Goal: Share content: Share content

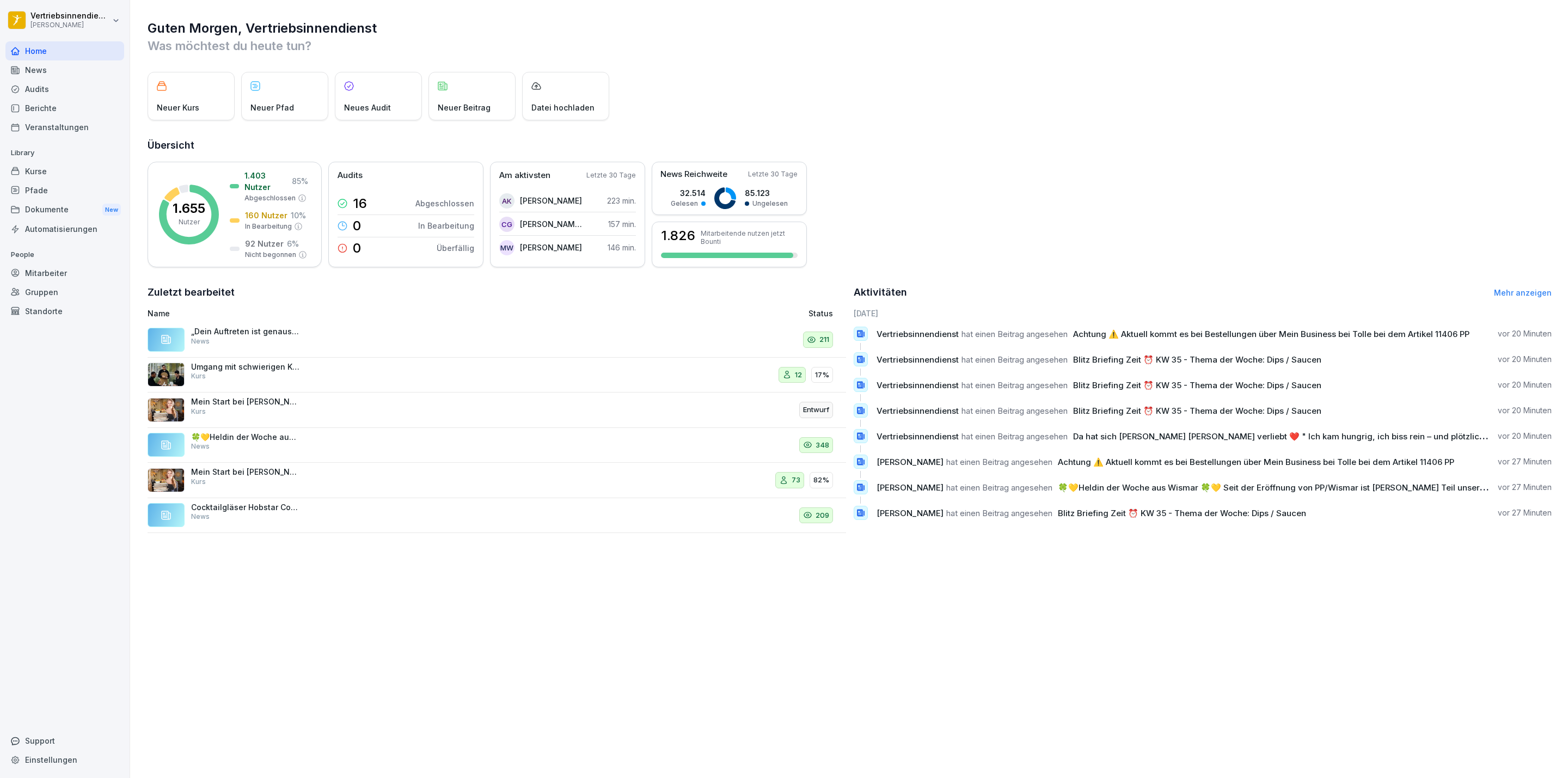
click at [56, 26] on html "Vertriebsinnendienst [PERSON_NAME] Home News Audits Berichte Veranstaltungen Li…" at bounding box center [784, 389] width 1568 height 778
click at [46, 203] on html "Vertriebsinnendienst [PERSON_NAME] Home News Audits Berichte Veranstaltungen Li…" at bounding box center [784, 389] width 1568 height 778
click at [75, 205] on div "Dokumente New" at bounding box center [65, 209] width 119 height 20
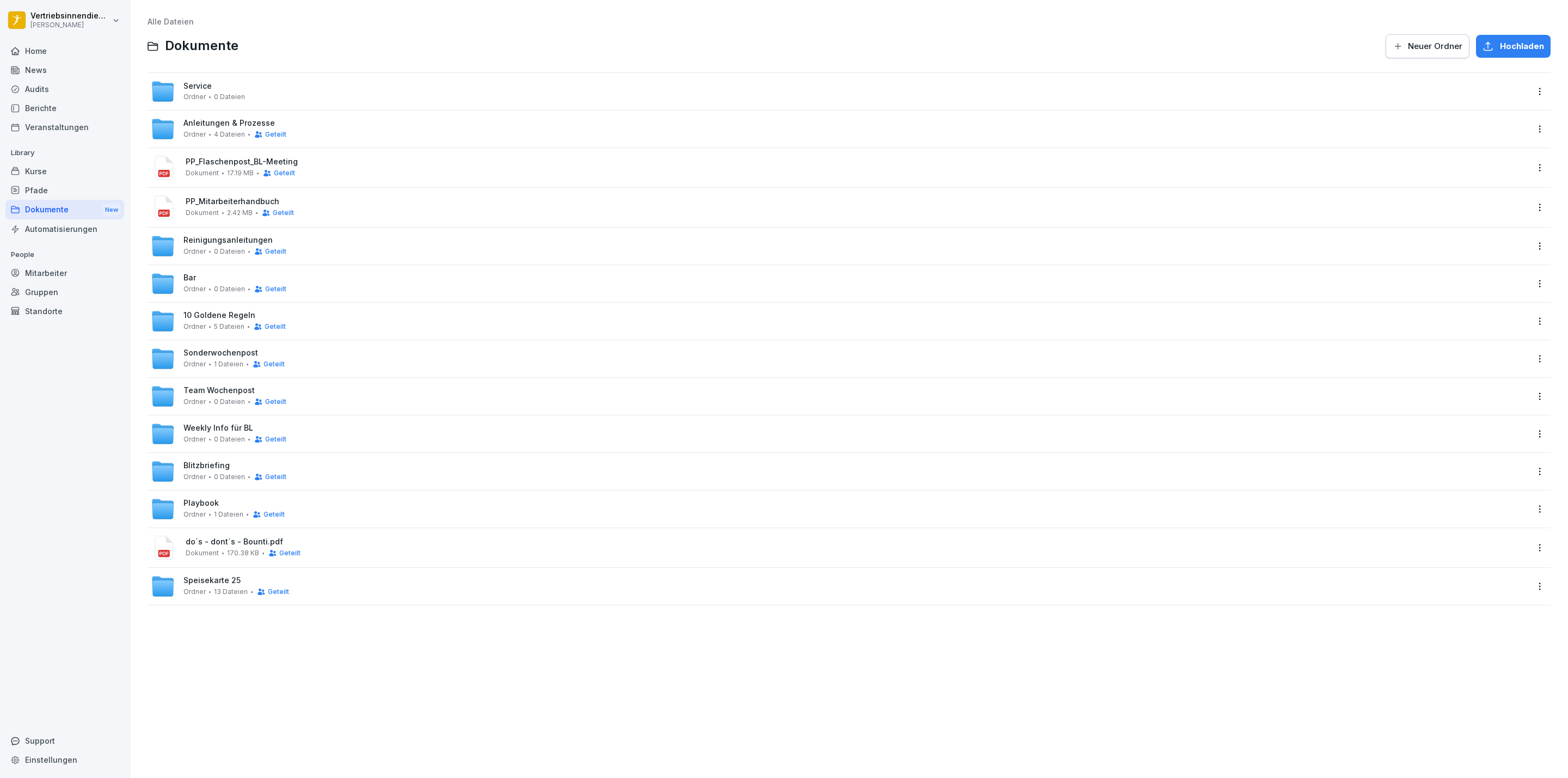
click at [214, 392] on span "Team Wochenpost" at bounding box center [219, 390] width 71 height 9
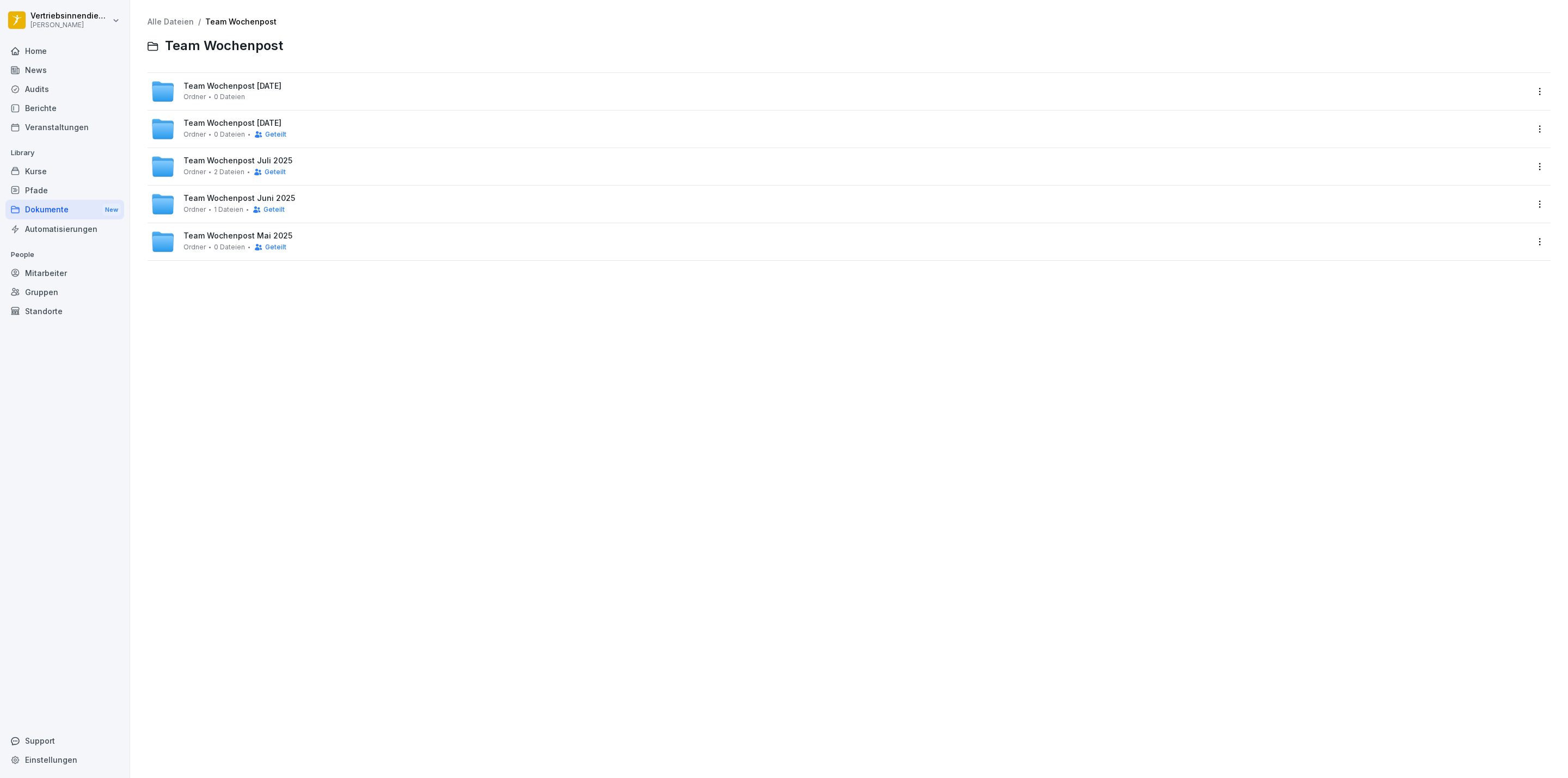
click at [281, 93] on div "Team Wochenpost [DATE] [PERSON_NAME] 0 Dateien" at bounding box center [232, 91] width 98 height 19
click at [1529, 96] on html "Vertriebsinnendienst [PERSON_NAME] Home News Audits Berichte Veranstaltungen Li…" at bounding box center [784, 389] width 1568 height 778
click at [1482, 111] on div "Details" at bounding box center [1482, 114] width 105 height 22
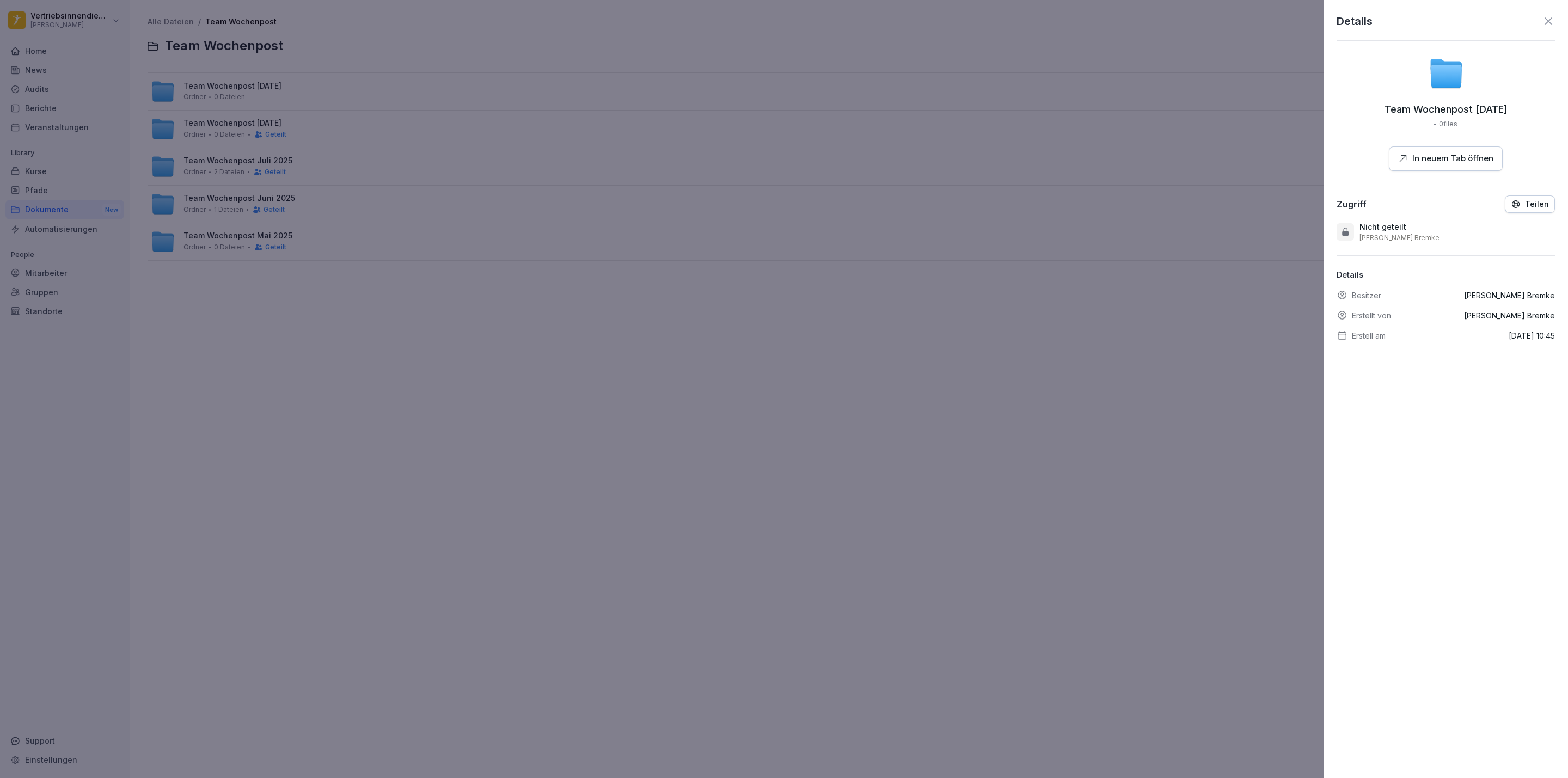
click at [1525, 200] on p "Teilen" at bounding box center [1536, 204] width 24 height 9
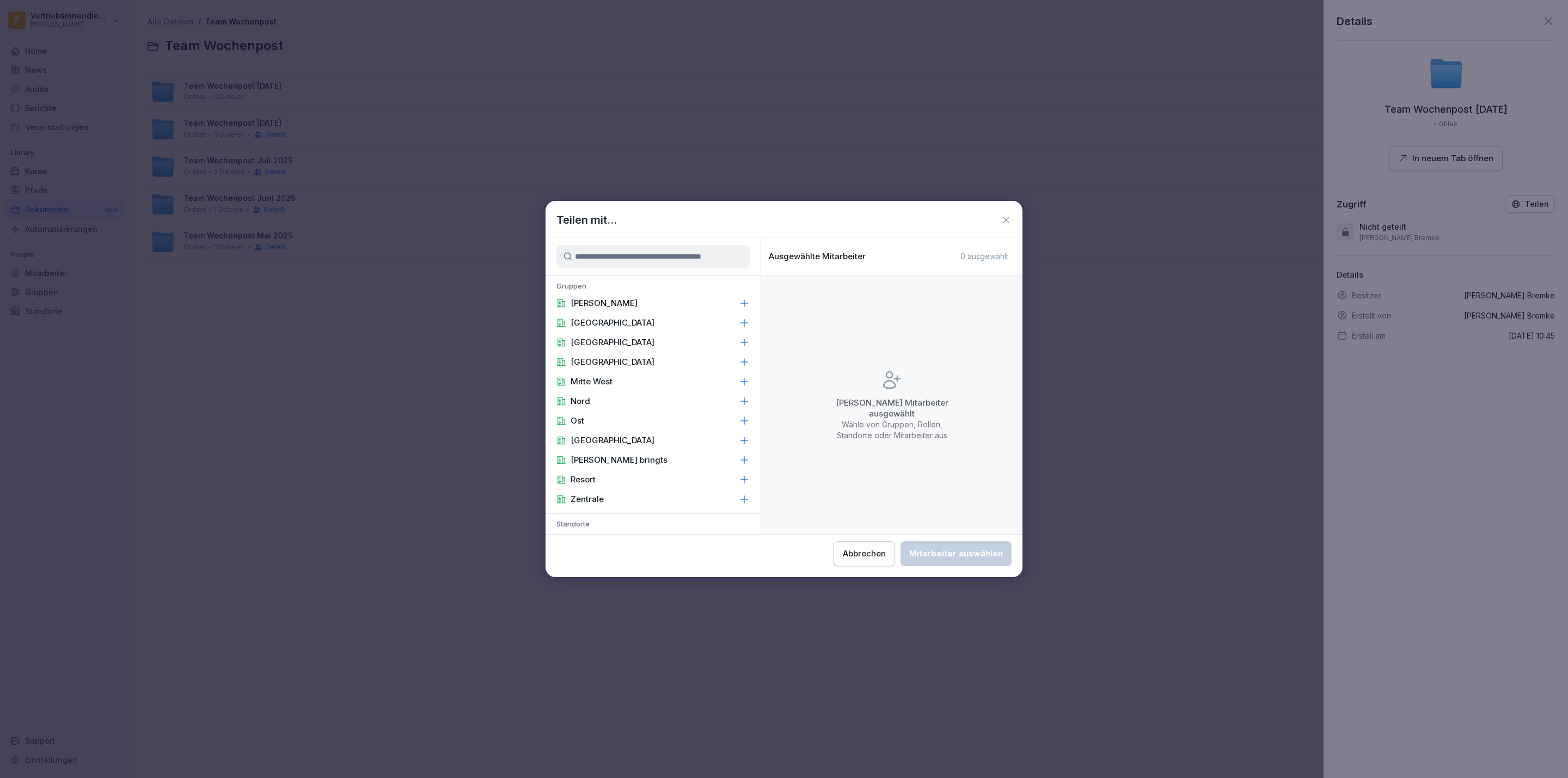
click at [629, 304] on div "[PERSON_NAME]" at bounding box center [653, 303] width 215 height 19
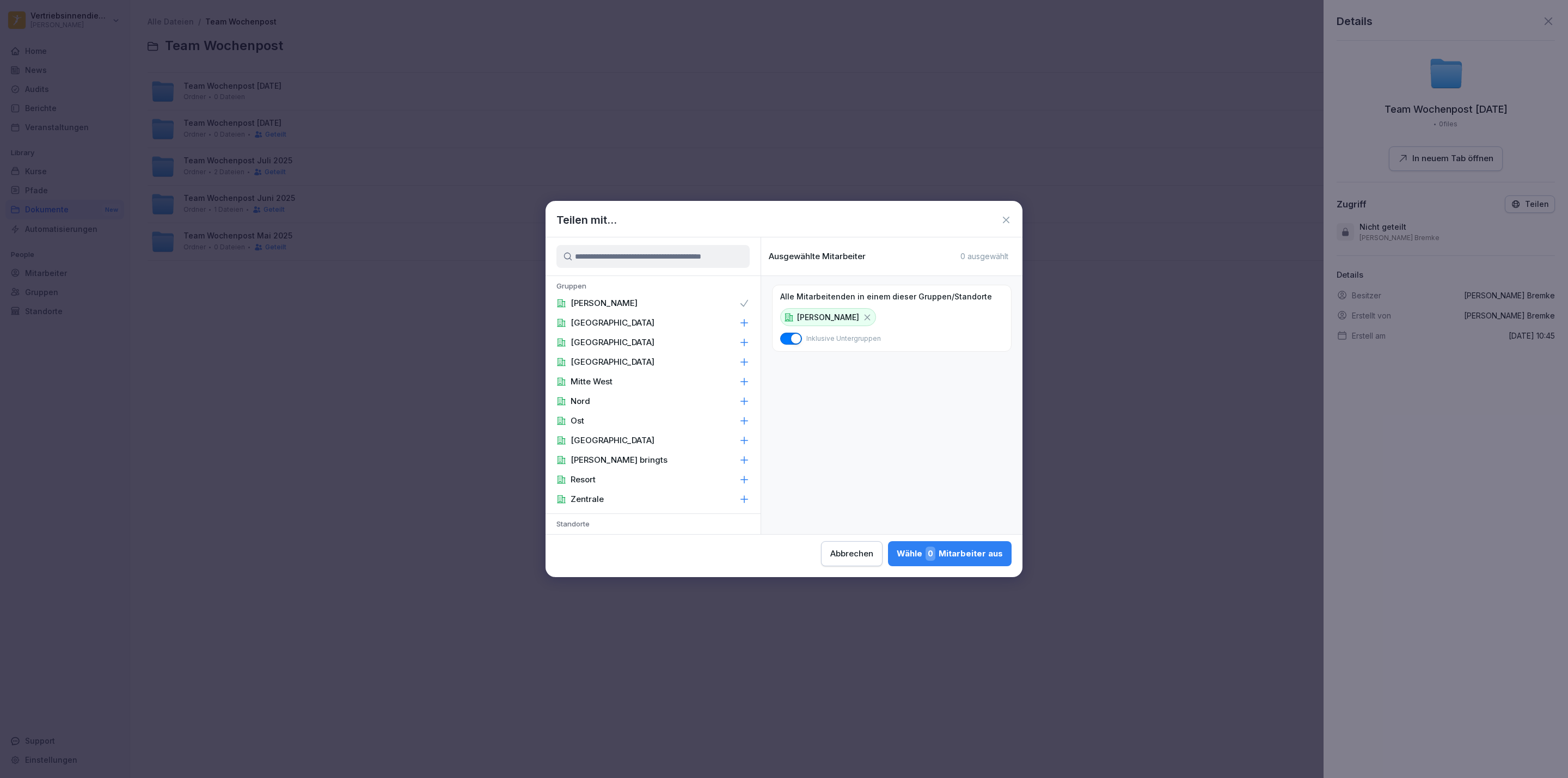
click at [950, 548] on div "[PERSON_NAME] 0 Mitarbeiter aus" at bounding box center [950, 553] width 106 height 14
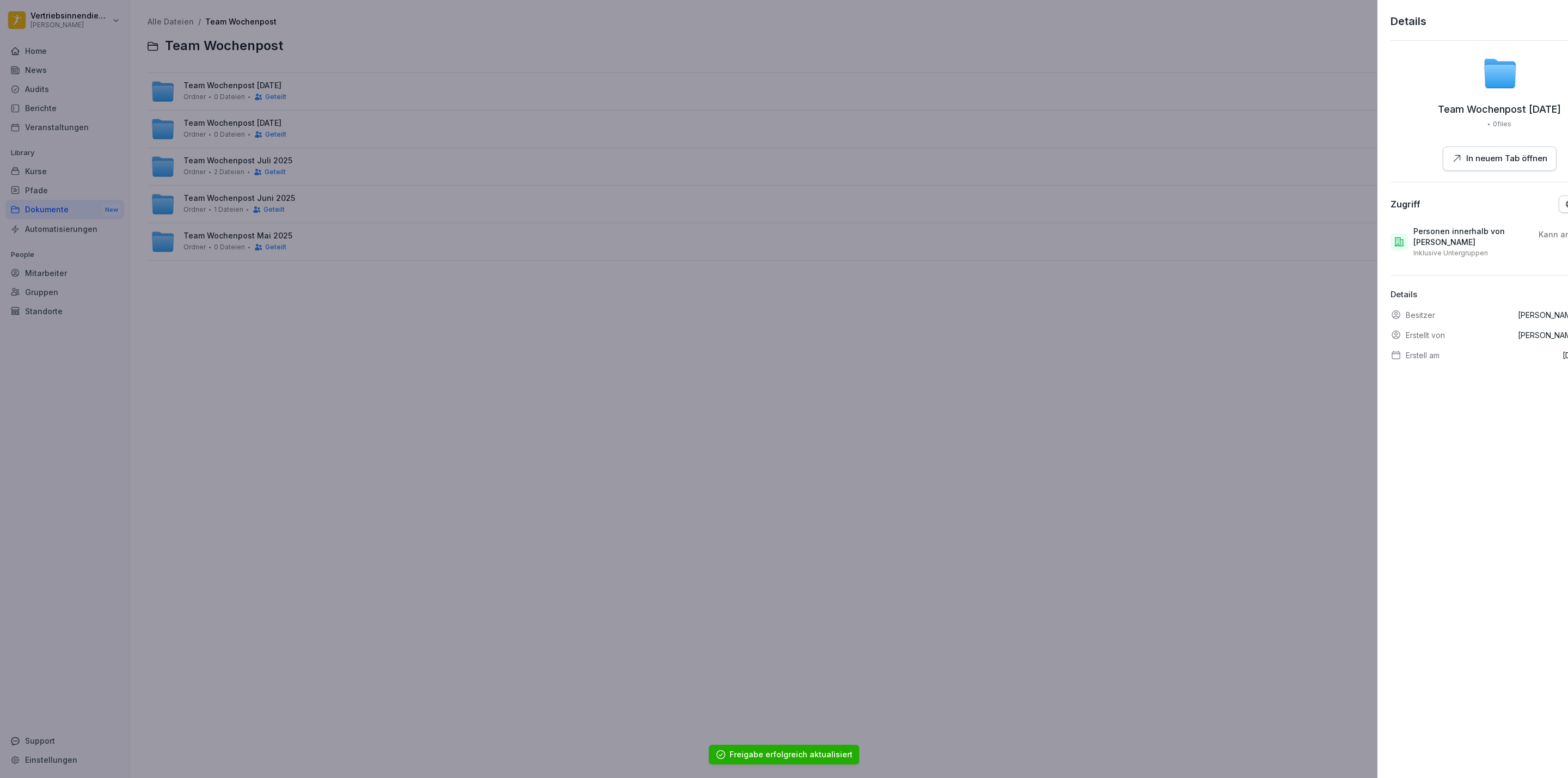
click at [528, 307] on div at bounding box center [784, 389] width 1568 height 778
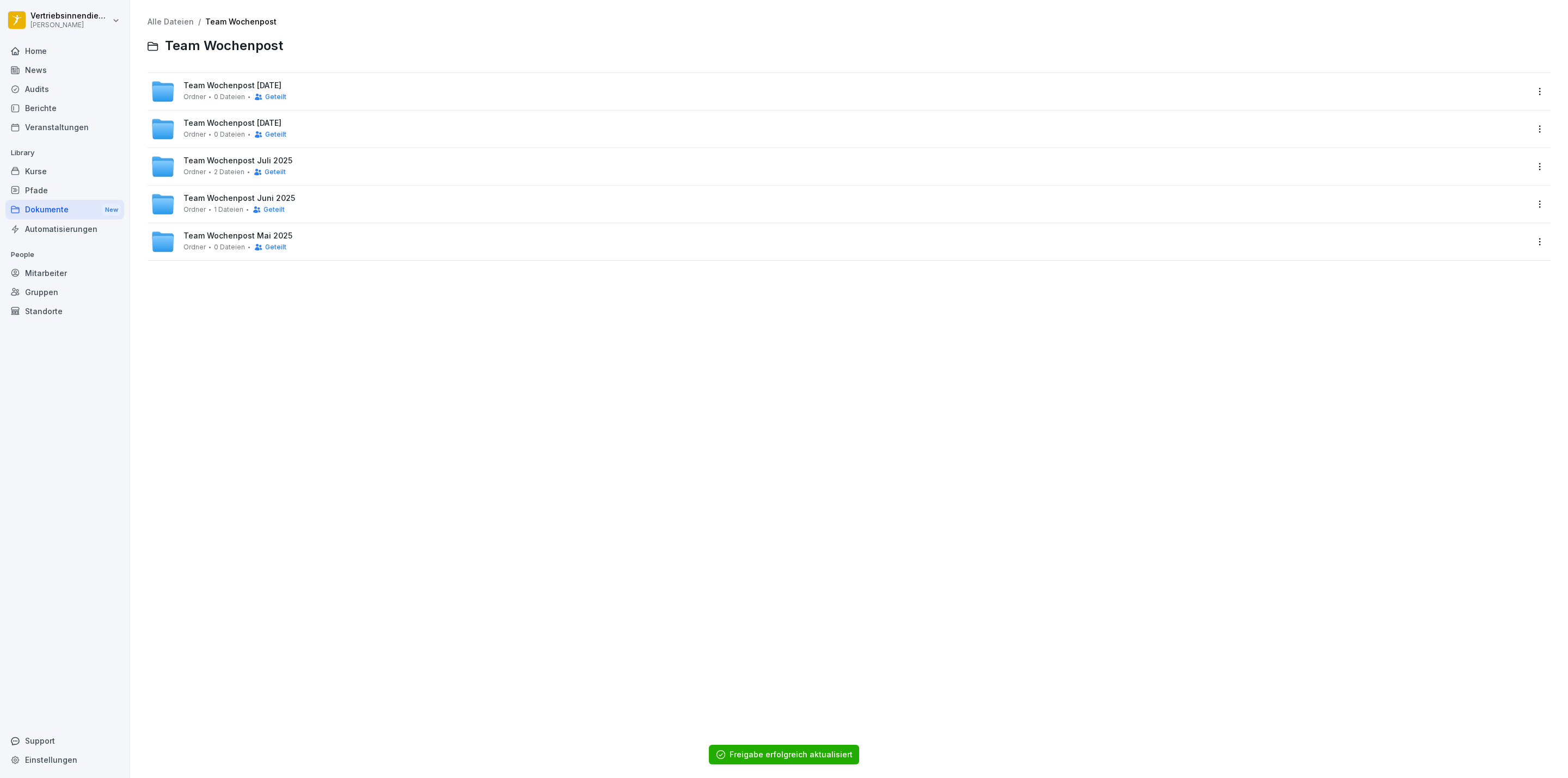
click at [363, 94] on div "Team Wochenpost [DATE] [PERSON_NAME] 0 Dateien Geteilt" at bounding box center [839, 91] width 1377 height 24
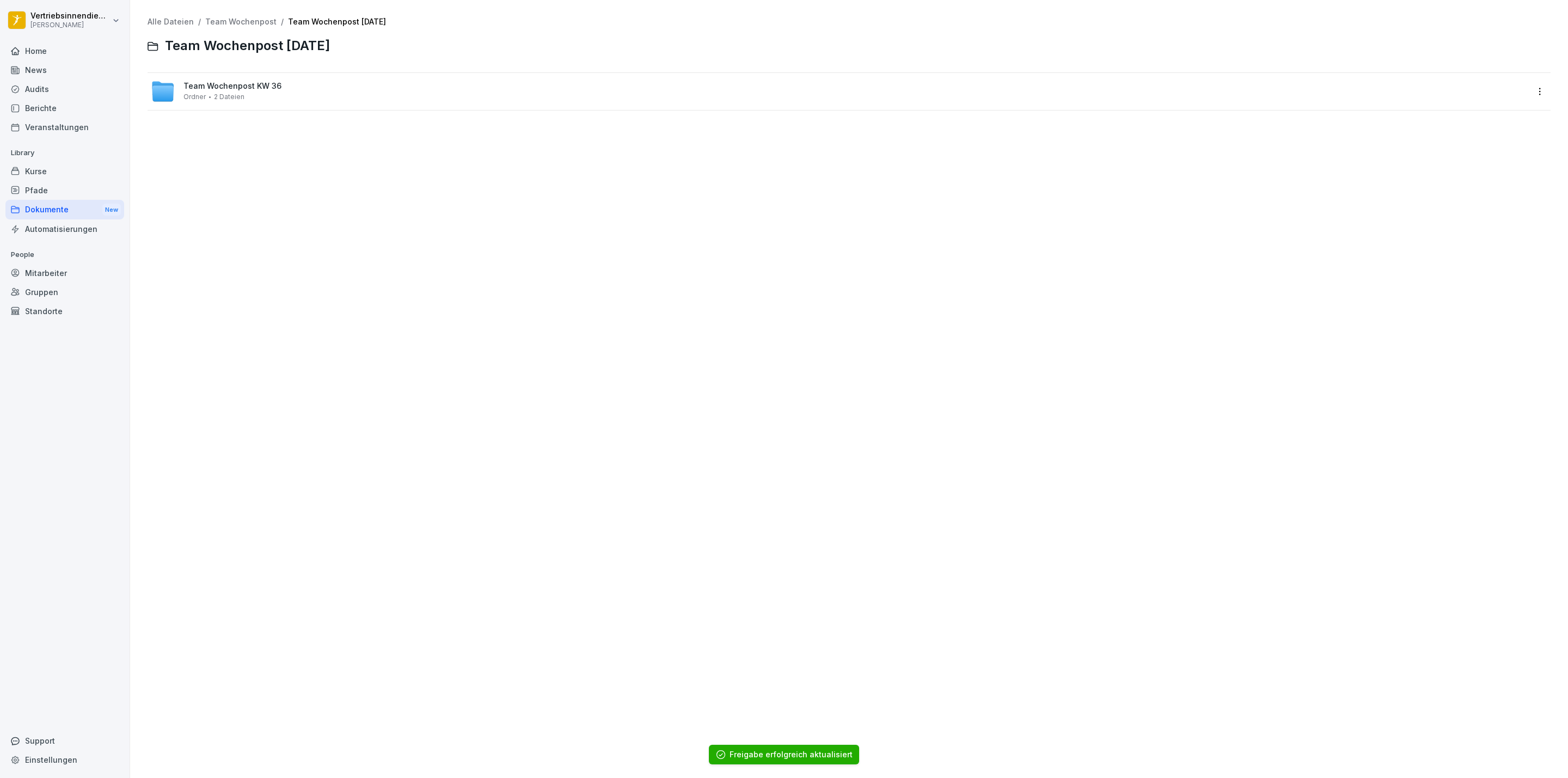
click at [1533, 93] on html "Vertriebsinnendienst [PERSON_NAME] Home News Audits Berichte Veranstaltungen Li…" at bounding box center [784, 389] width 1568 height 778
click at [1499, 114] on div "Details" at bounding box center [1482, 114] width 105 height 22
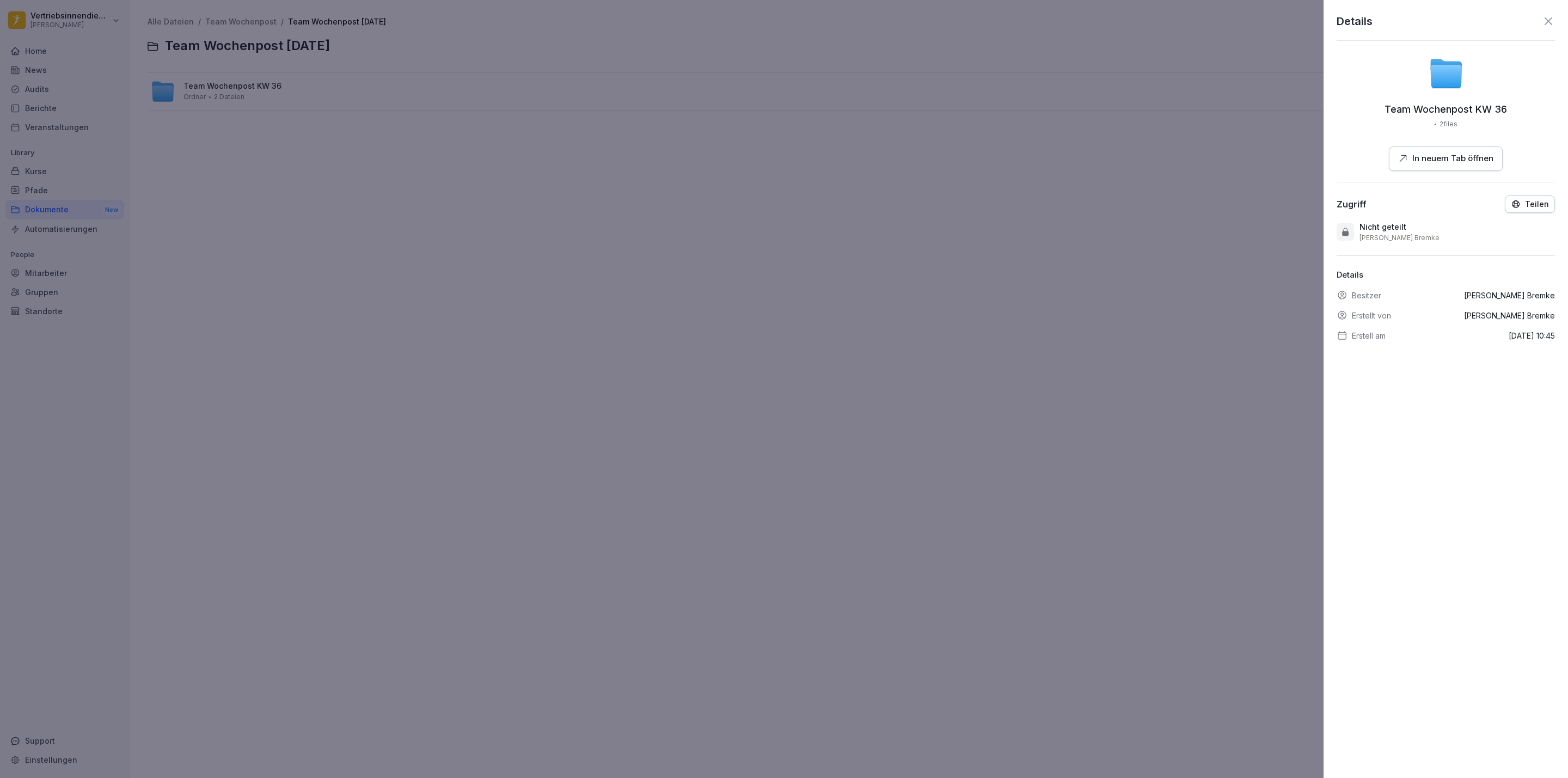
click at [1513, 203] on icon "button" at bounding box center [1516, 204] width 7 height 7
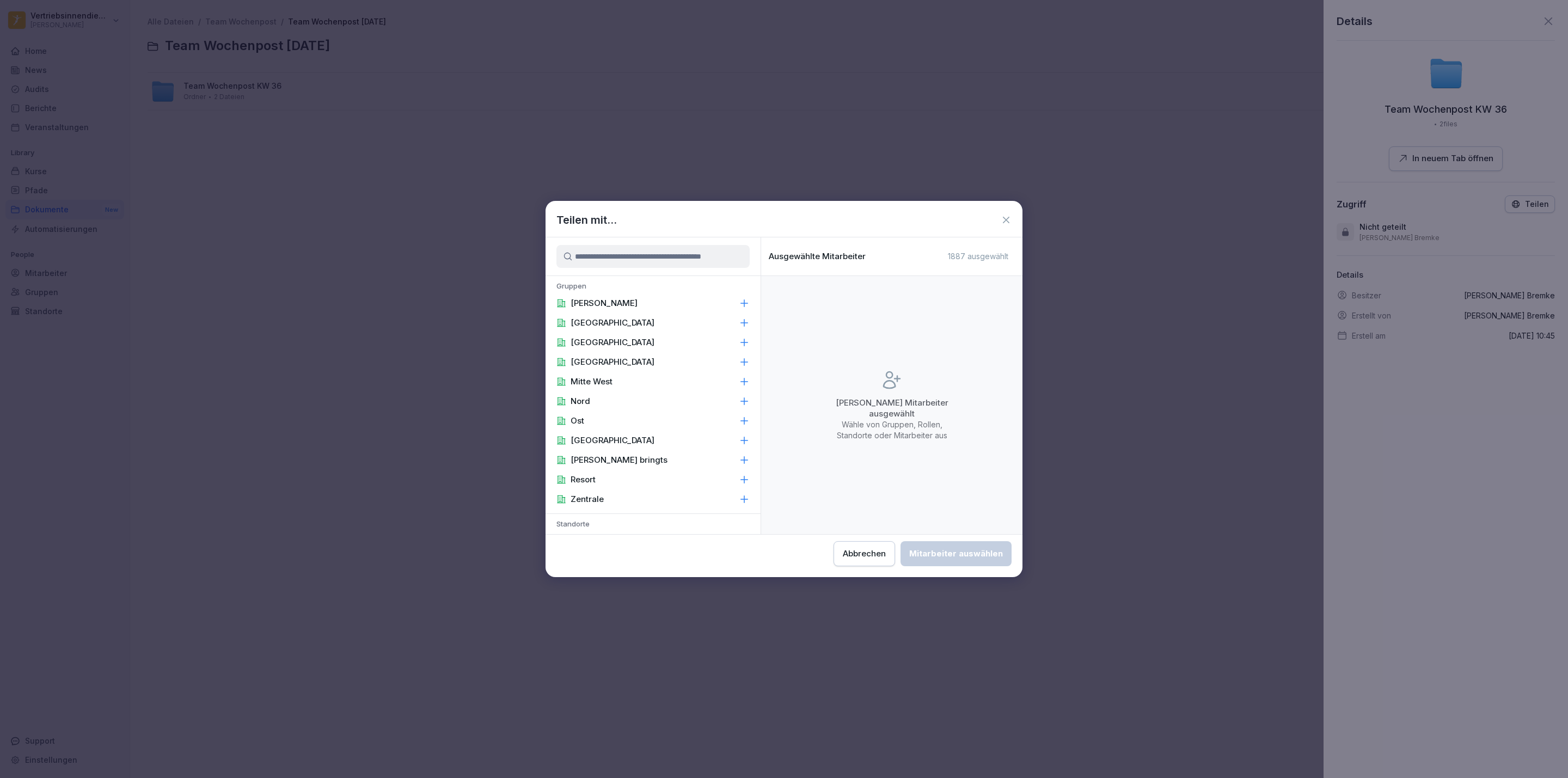
click at [720, 302] on div "[PERSON_NAME]" at bounding box center [653, 303] width 215 height 19
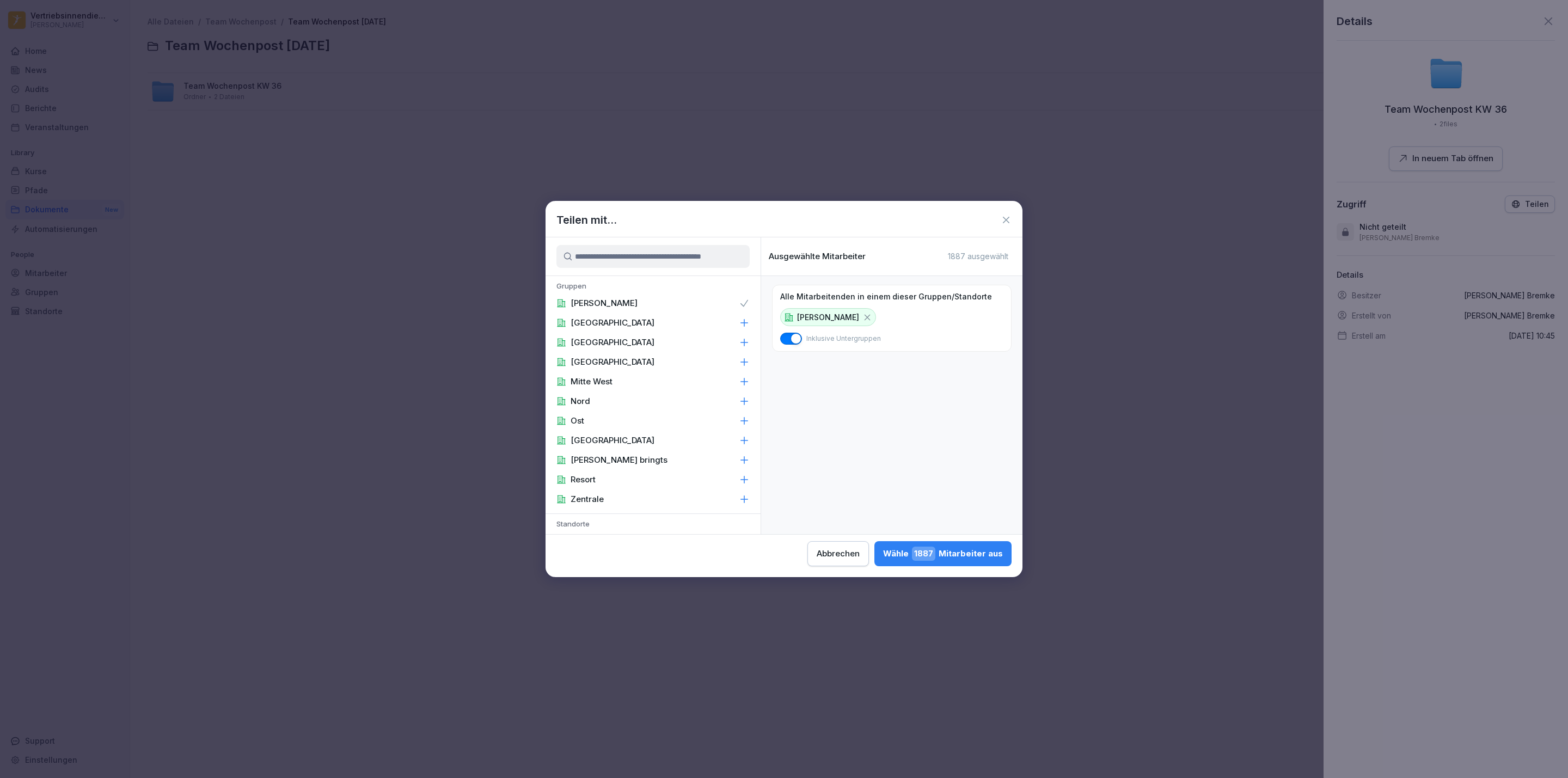
click at [899, 556] on div "[PERSON_NAME] 1887 Mitarbeiter aus" at bounding box center [943, 553] width 120 height 14
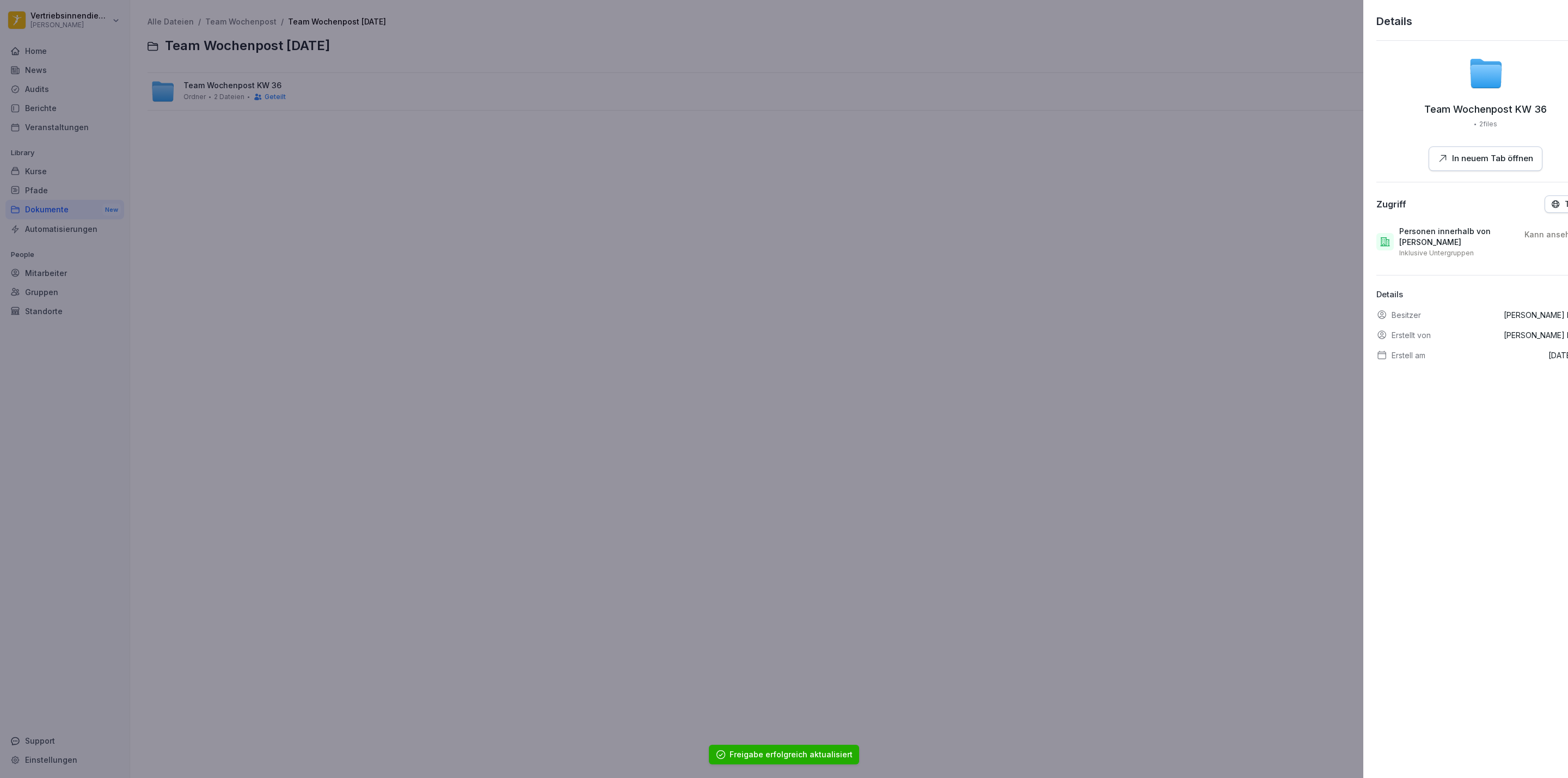
click at [256, 79] on div at bounding box center [784, 389] width 1568 height 778
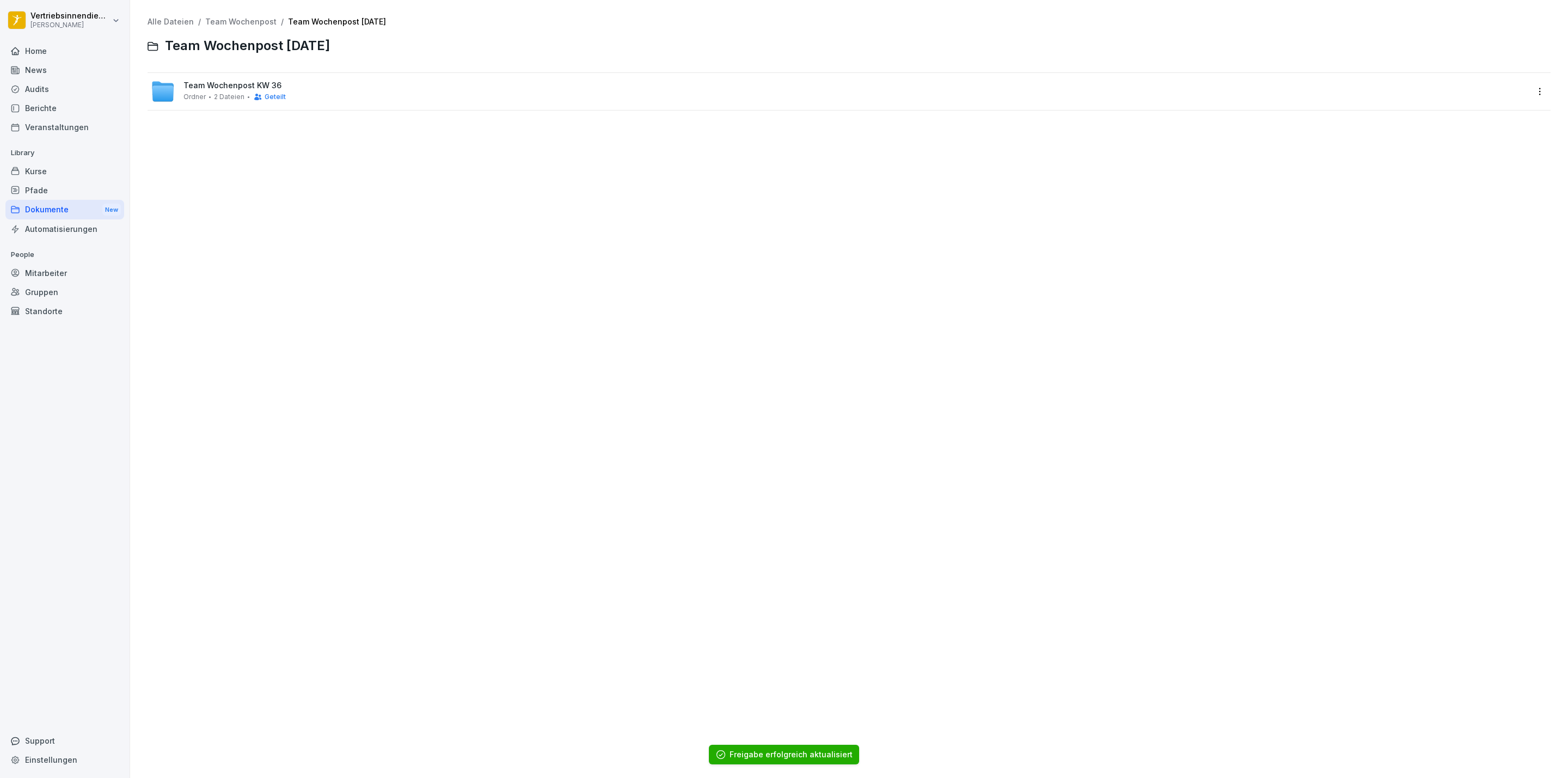
click at [254, 83] on span "Team Wochenpost KW 36" at bounding box center [232, 85] width 98 height 9
click at [1523, 94] on html "Vertriebsinnendienst [PERSON_NAME] Home News Audits Berichte Veranstaltungen Li…" at bounding box center [784, 389] width 1568 height 778
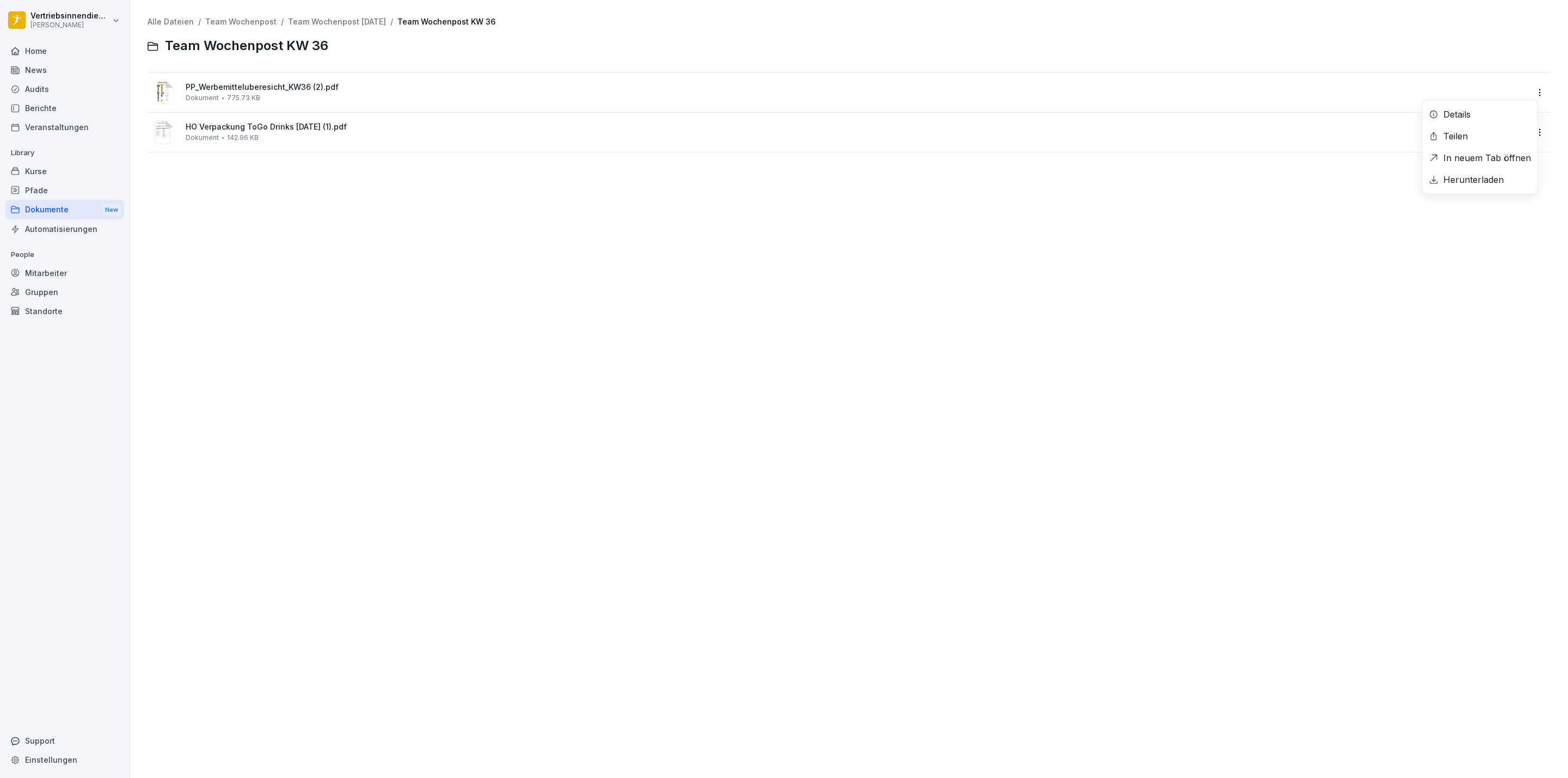
click at [1471, 134] on div "Teilen" at bounding box center [1480, 136] width 115 height 22
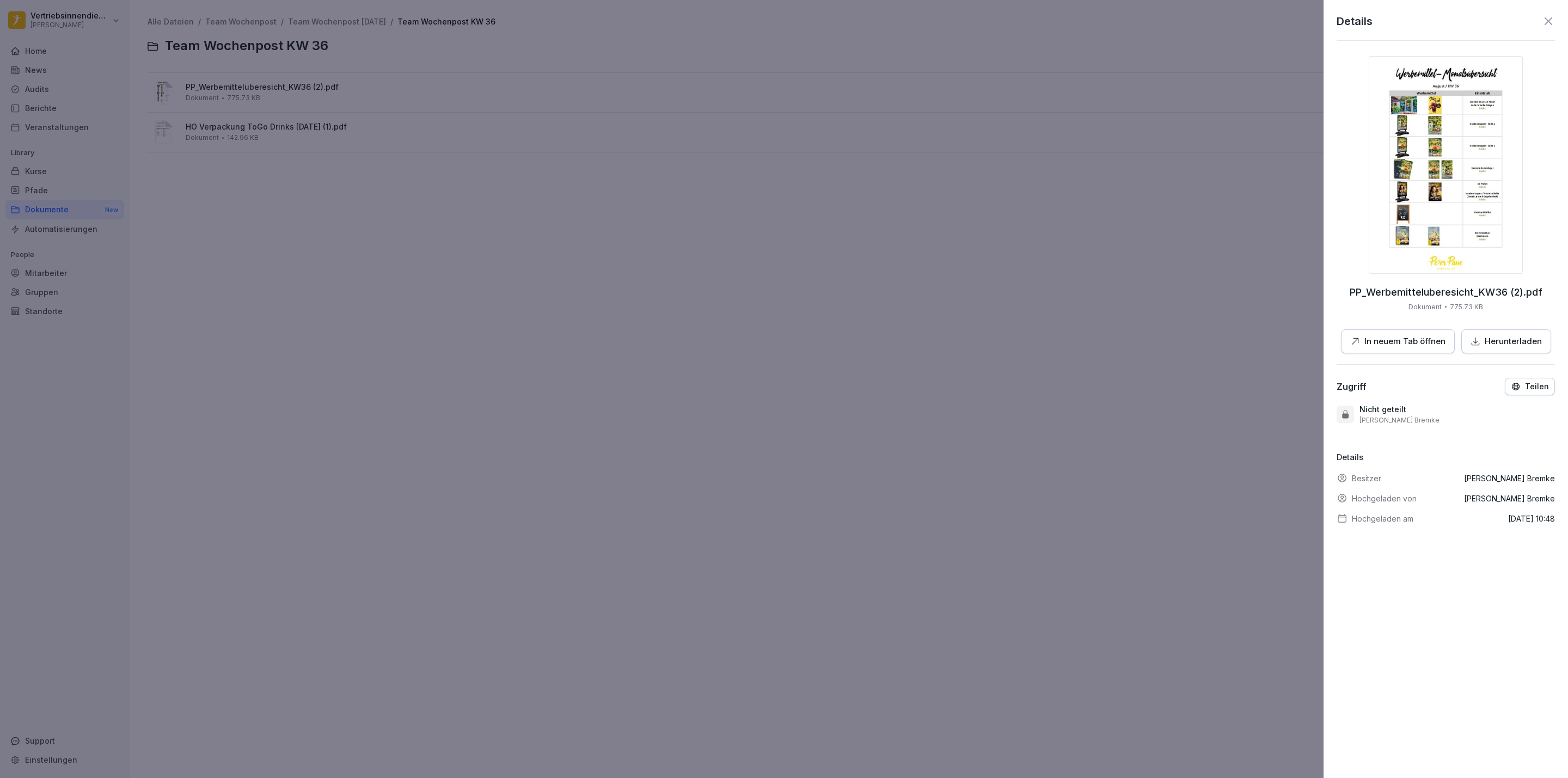
click at [1521, 377] on div "Details PP_Werbemitteluberesicht_KW36 (2).pdf Dokument 775.73 KB In neuem Tab ö…" at bounding box center [1446, 389] width 245 height 778
click at [1525, 385] on p "Teilen" at bounding box center [1536, 387] width 24 height 9
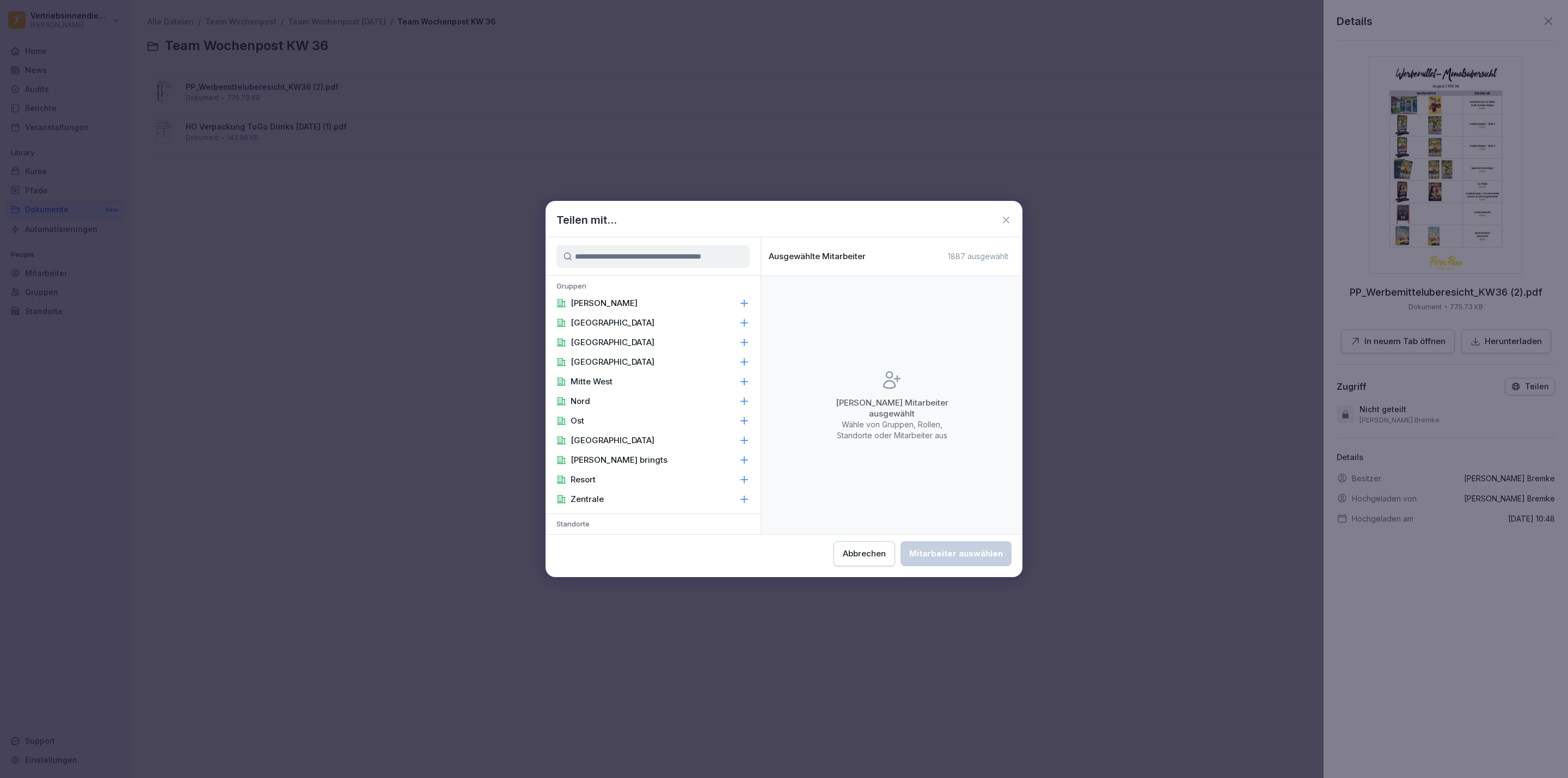
click at [670, 299] on div "[PERSON_NAME]" at bounding box center [653, 303] width 215 height 19
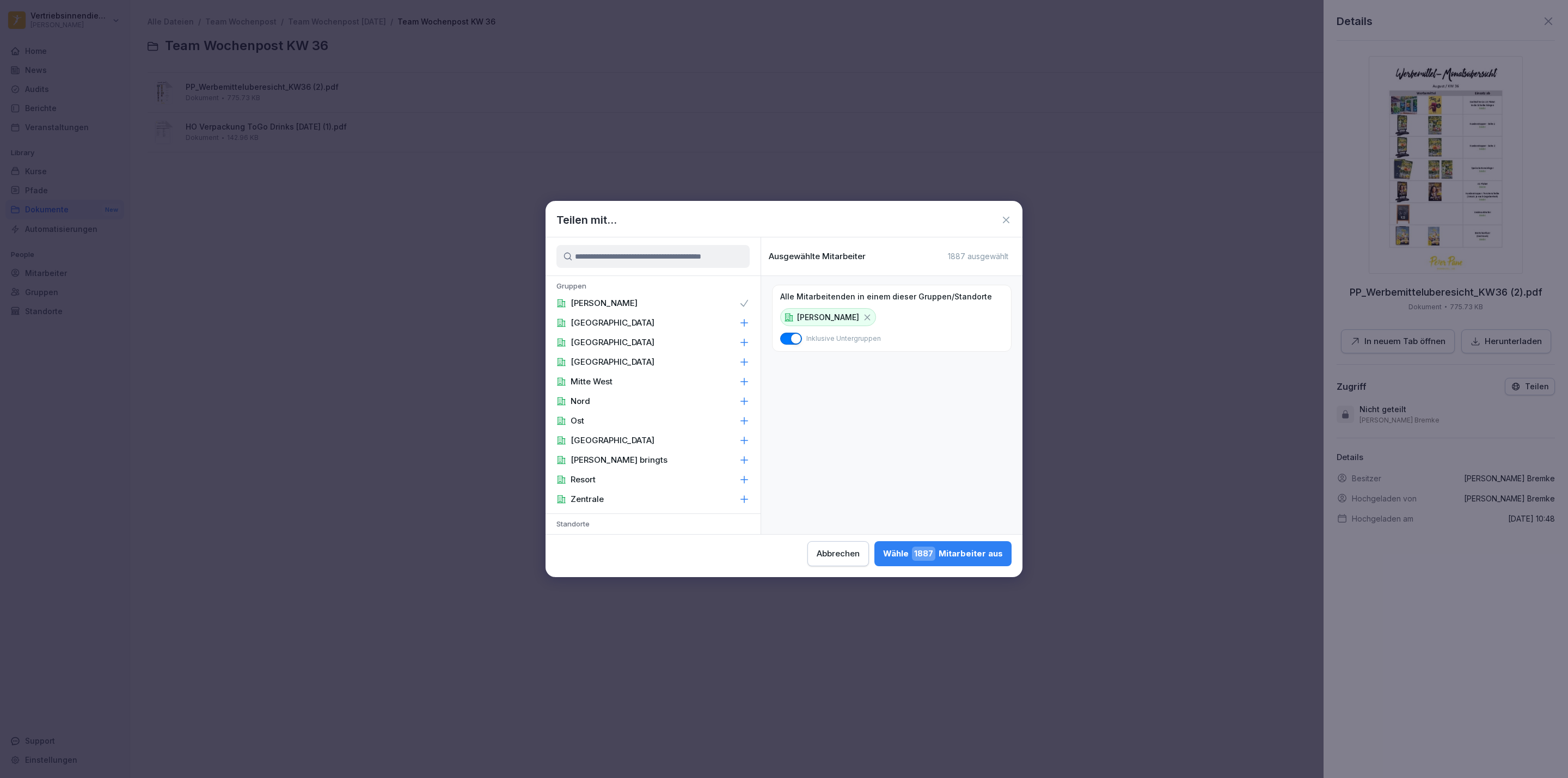
click at [941, 549] on div "[PERSON_NAME] 1887 Mitarbeiter aus" at bounding box center [943, 553] width 120 height 14
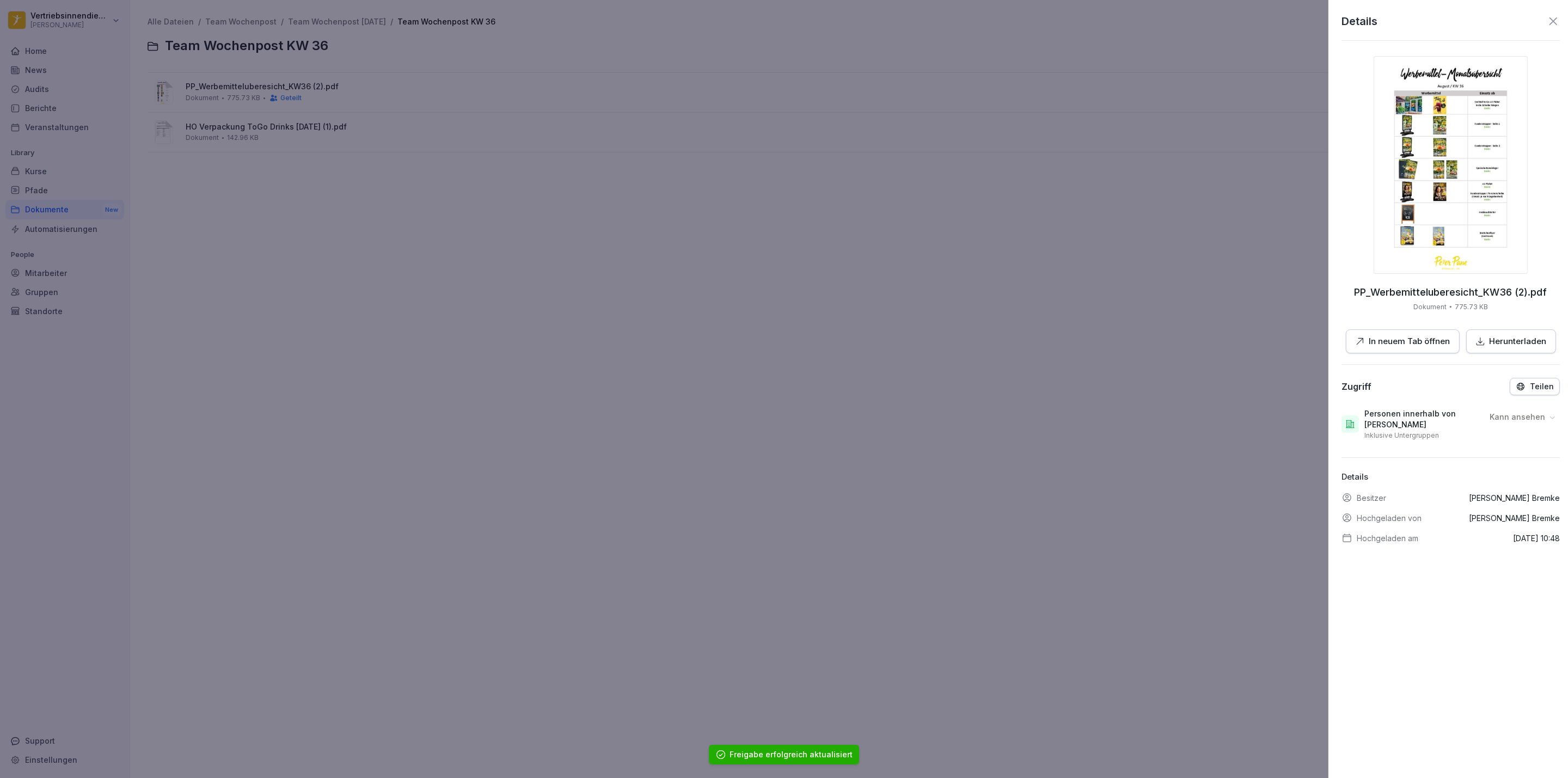
click at [507, 180] on div at bounding box center [784, 389] width 1568 height 778
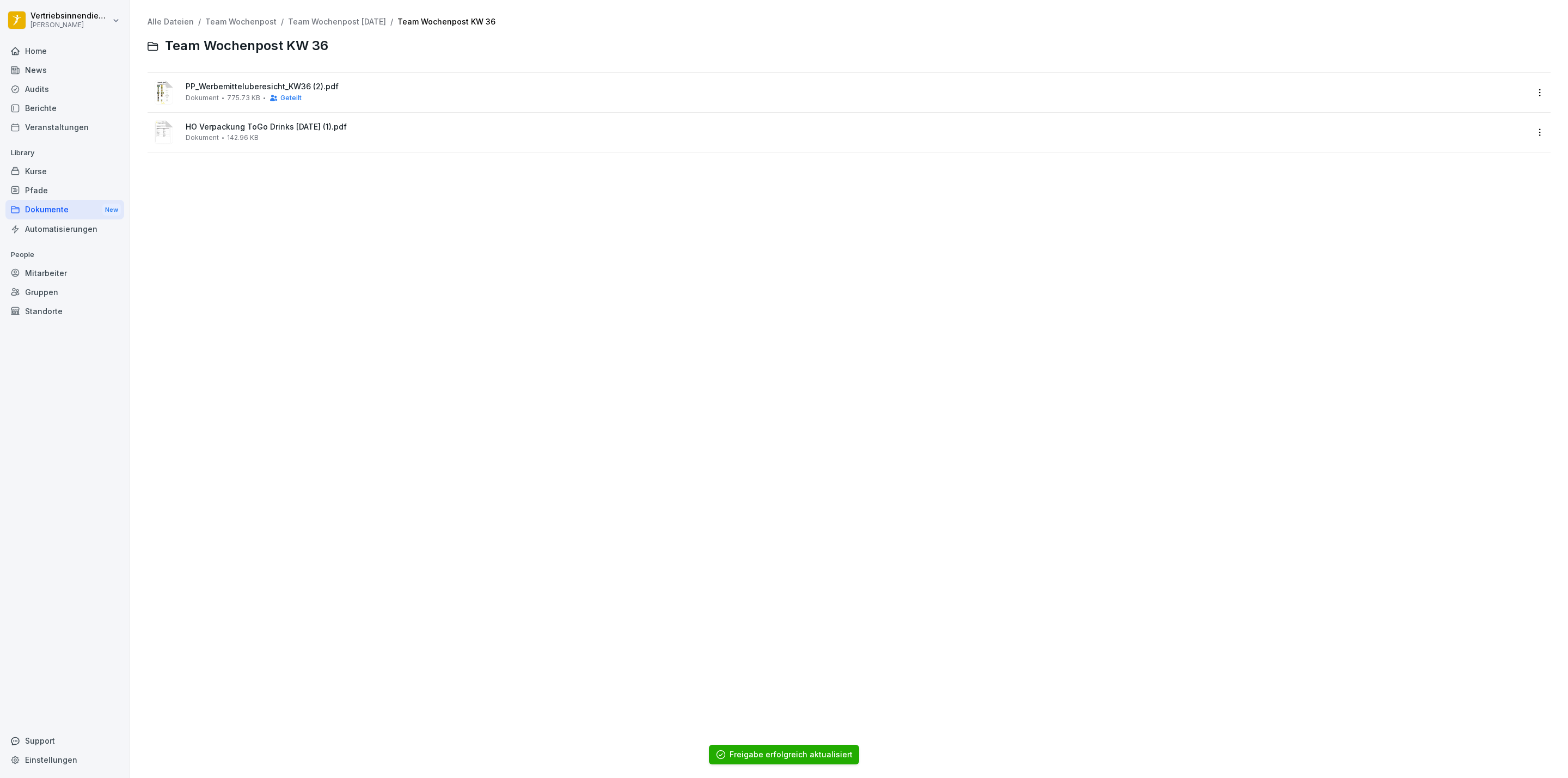
click at [327, 141] on div "HO Verpackung ToGo Drinks [DATE] (1).pdf Dokument 142.96 KB" at bounding box center [856, 131] width 1342 height 19
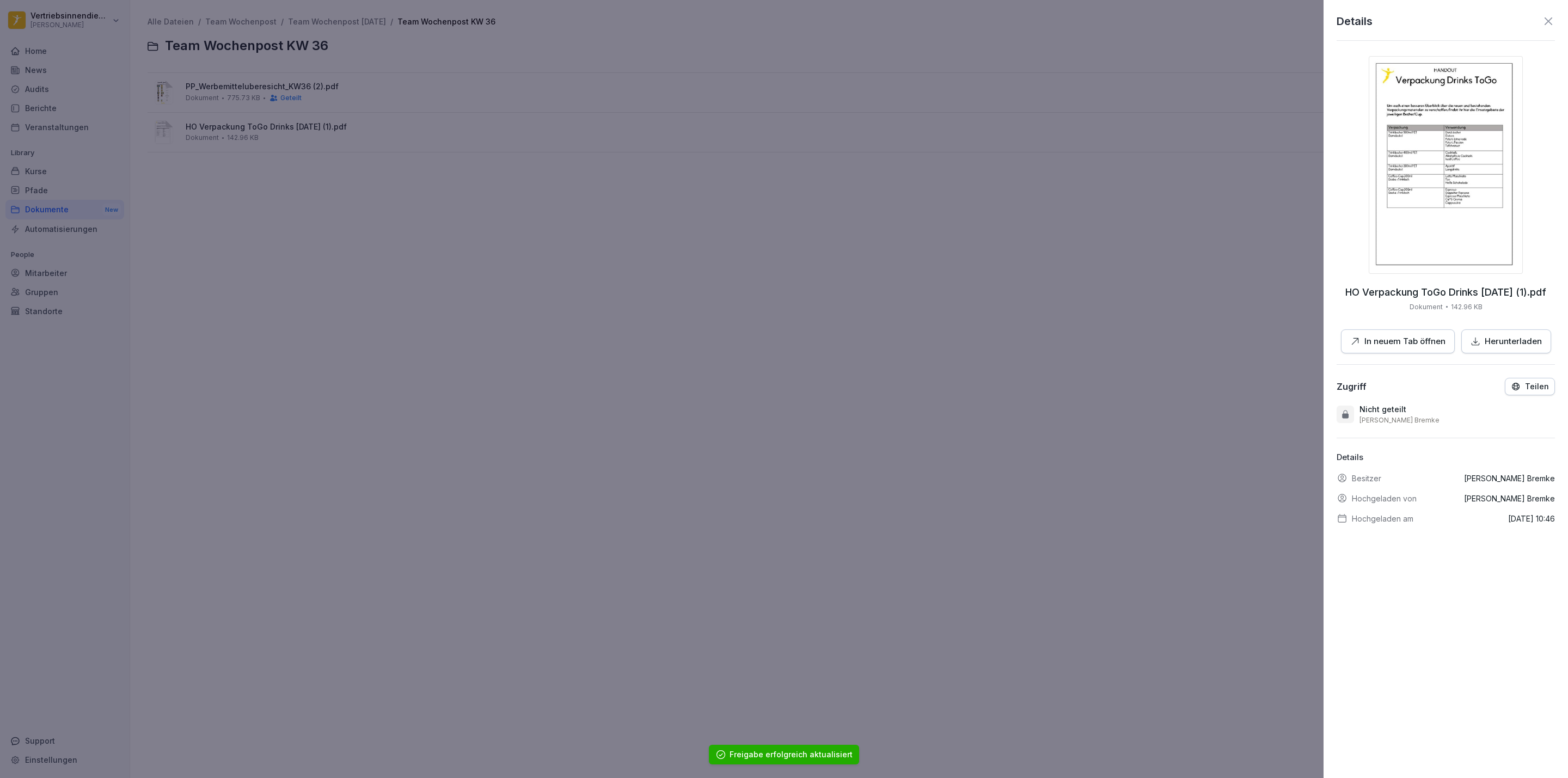
click at [1508, 394] on button "Teilen" at bounding box center [1530, 387] width 50 height 18
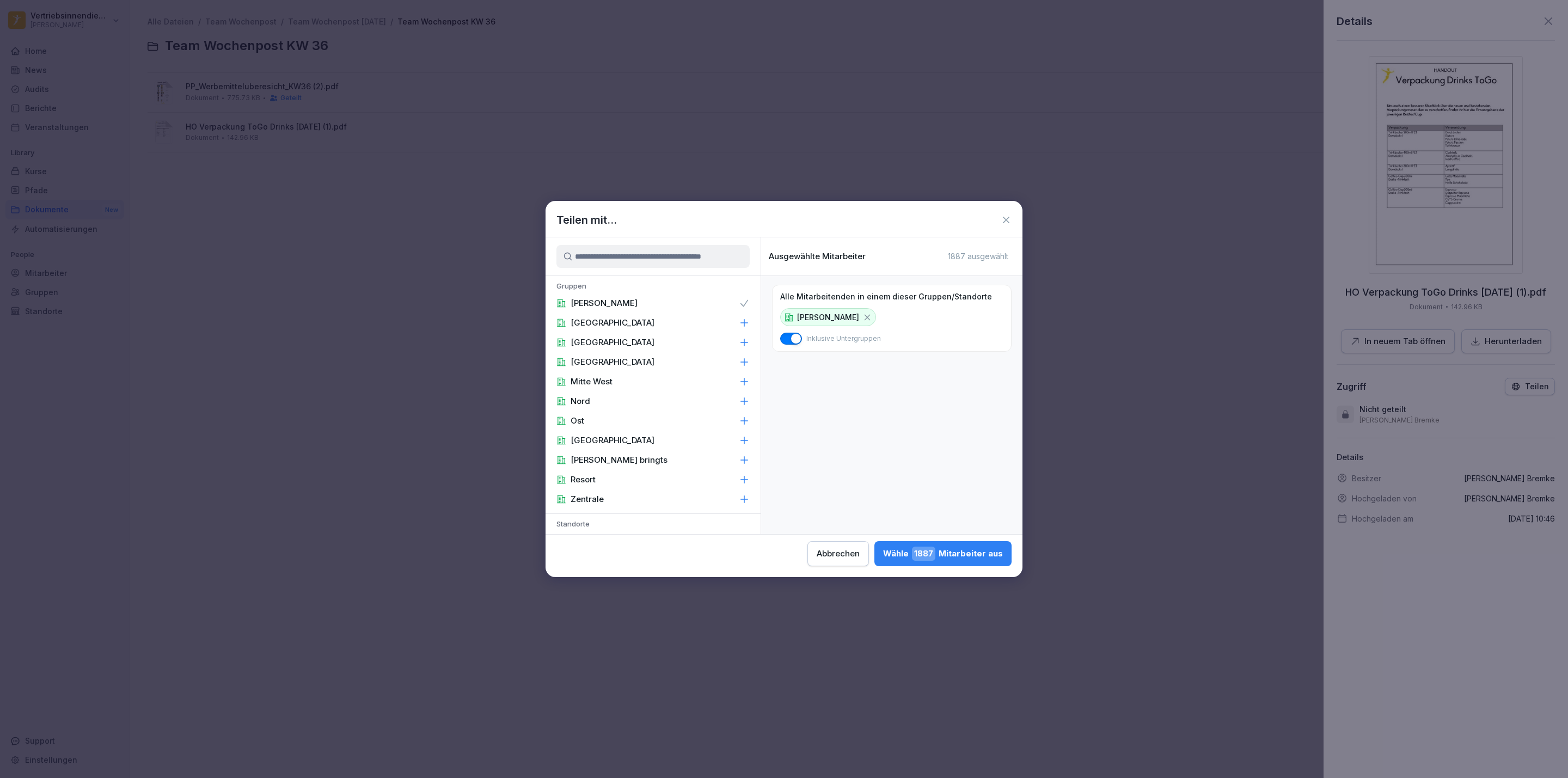
click at [670, 303] on div "[PERSON_NAME]" at bounding box center [653, 303] width 215 height 19
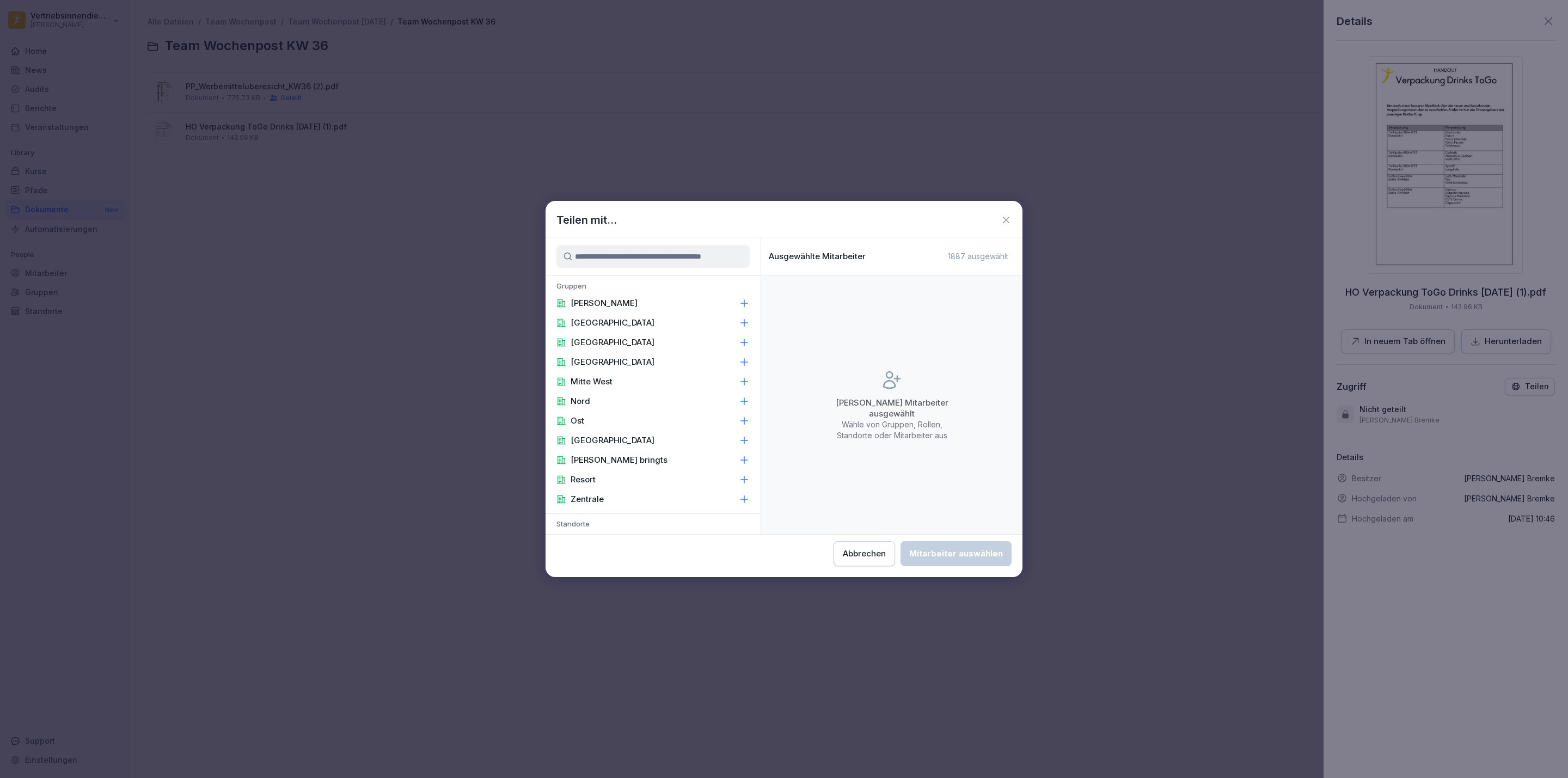
click at [677, 297] on div "[PERSON_NAME]" at bounding box center [653, 303] width 215 height 19
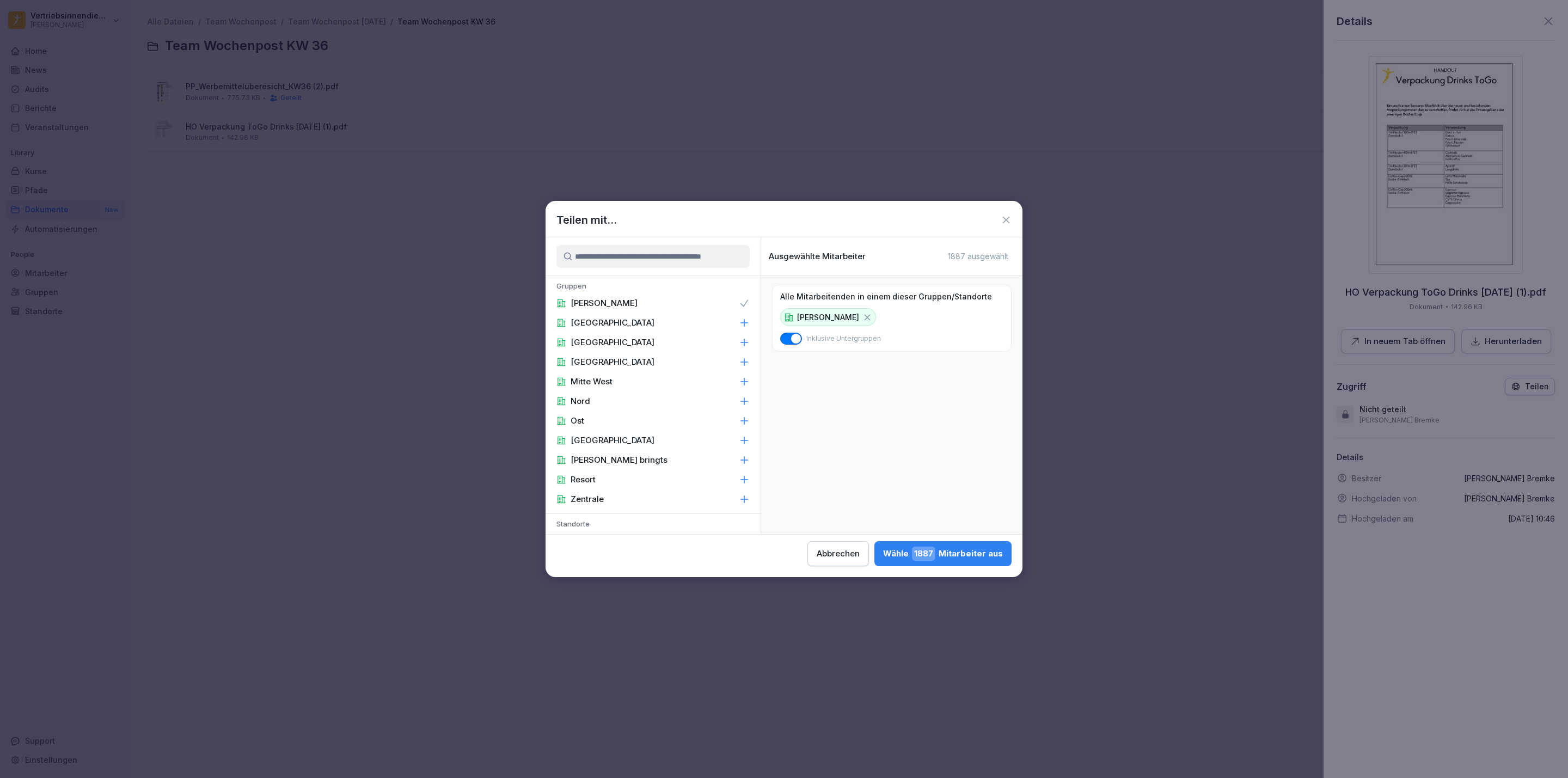
click at [964, 557] on div "[PERSON_NAME] 1887 Mitarbeiter aus" at bounding box center [943, 553] width 120 height 14
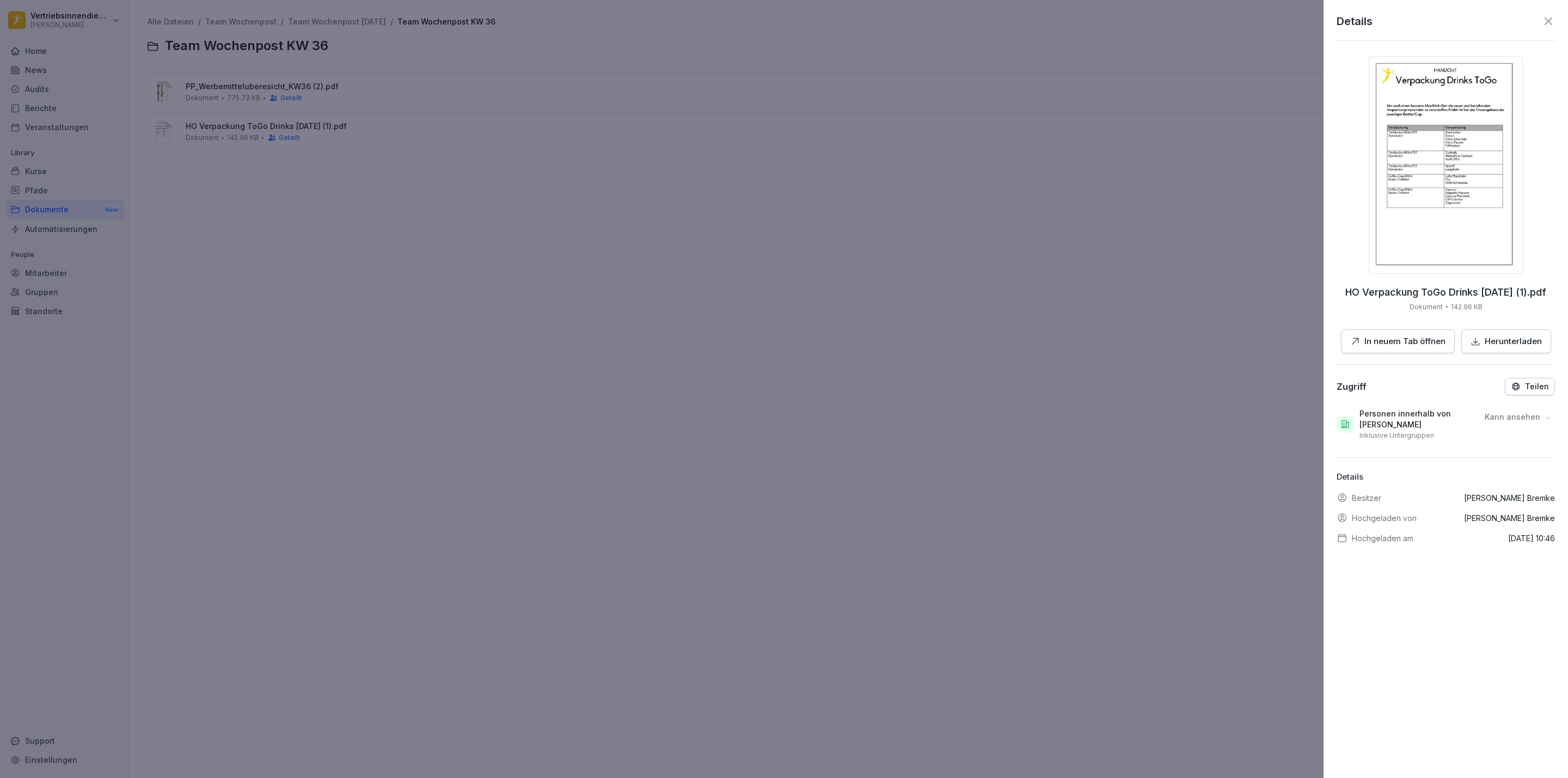
click at [1216, 270] on div at bounding box center [784, 389] width 1568 height 778
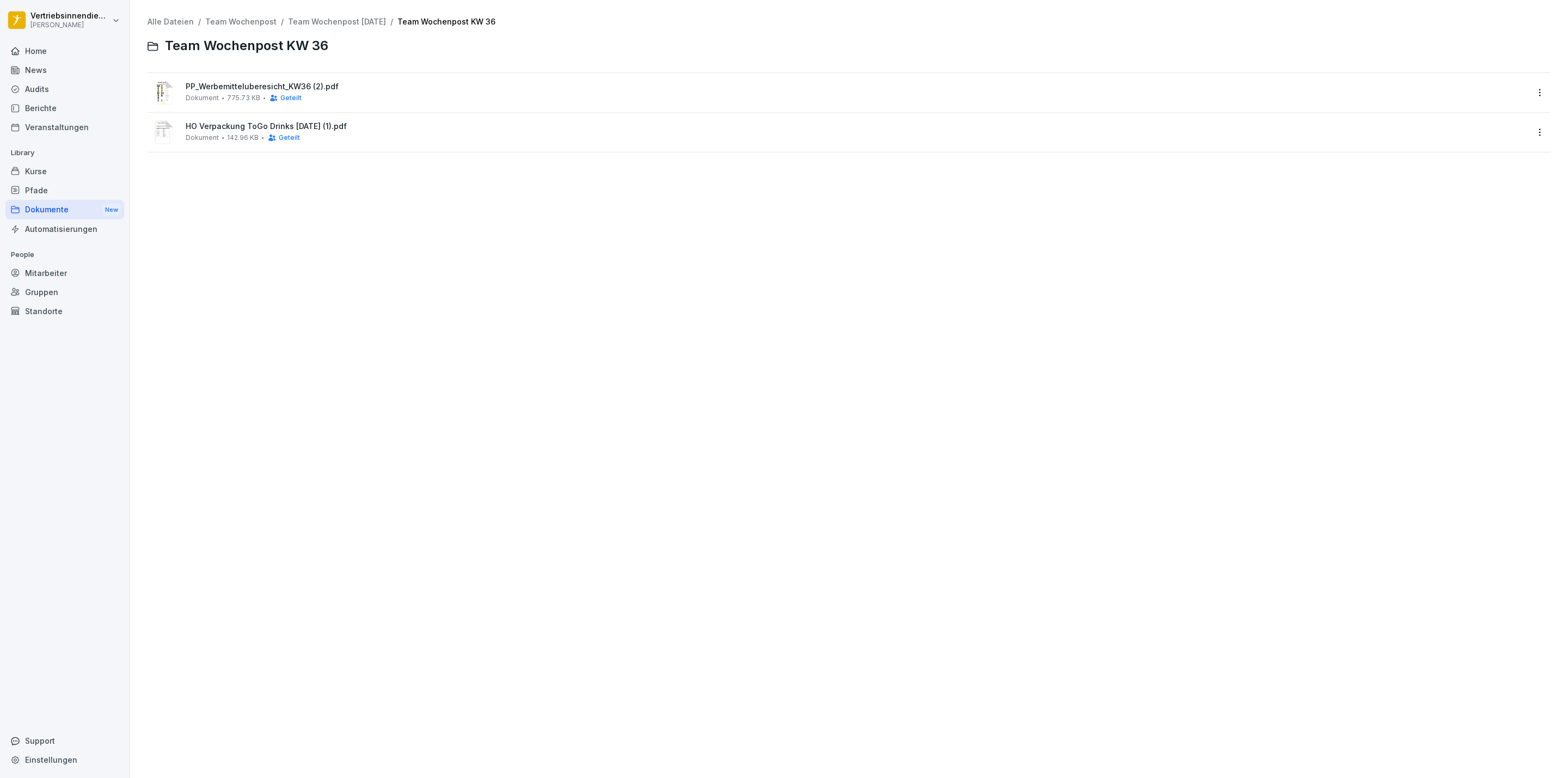
click at [404, 255] on div "Alle Dateien / Team Wochenpost / Team Wochenpost [DATE] / Team Wochenpost KW 36…" at bounding box center [849, 388] width 1421 height 762
click at [91, 9] on html "Vertriebsinnendienst [PERSON_NAME] Home News Audits Berichte Veranstaltungen Li…" at bounding box center [784, 389] width 1568 height 778
click at [80, 59] on div "Abmelden" at bounding box center [69, 69] width 108 height 20
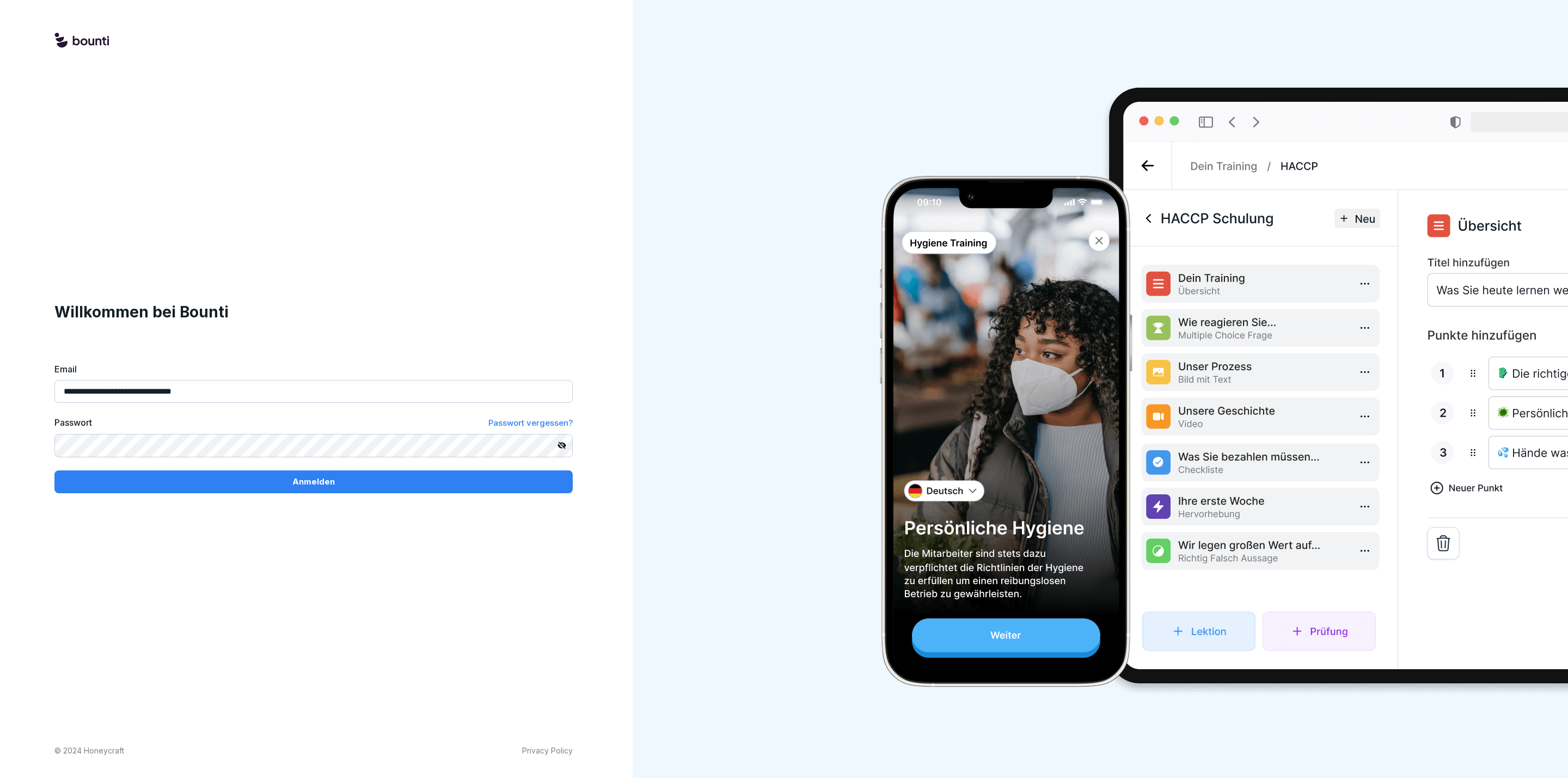
click at [204, 394] on input "**********" at bounding box center [313, 391] width 519 height 23
type input "**********"
click at [219, 483] on div "Anmelden" at bounding box center [313, 482] width 501 height 12
